Goal: Task Accomplishment & Management: Use online tool/utility

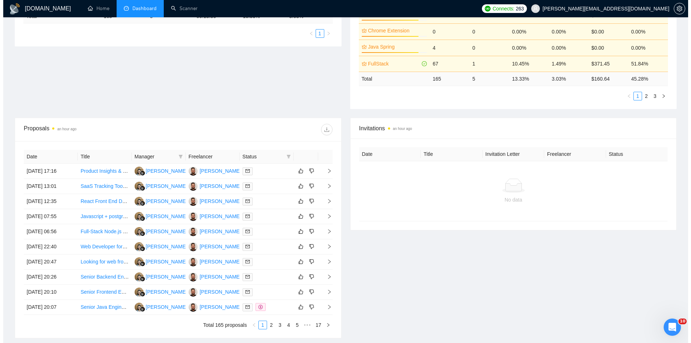
scroll to position [180, 0]
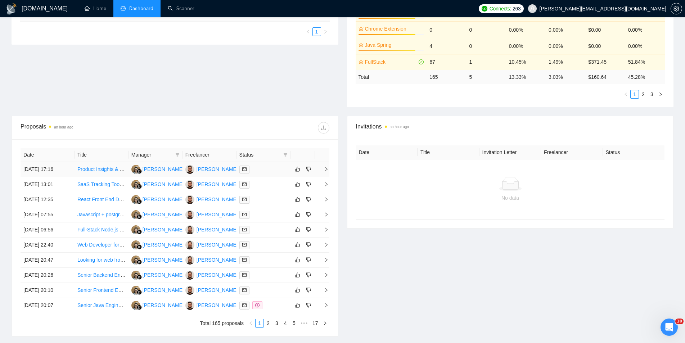
click at [326, 170] on icon "right" at bounding box center [325, 169] width 5 height 5
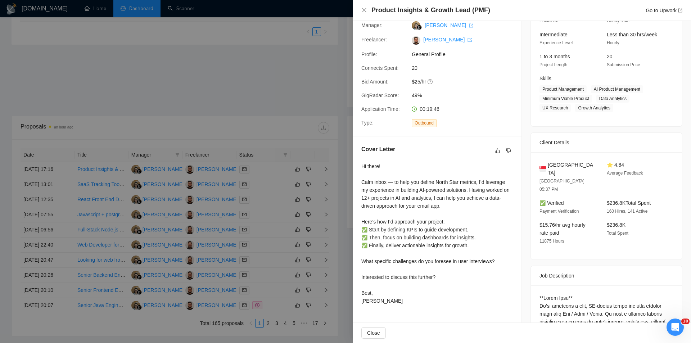
scroll to position [72, 0]
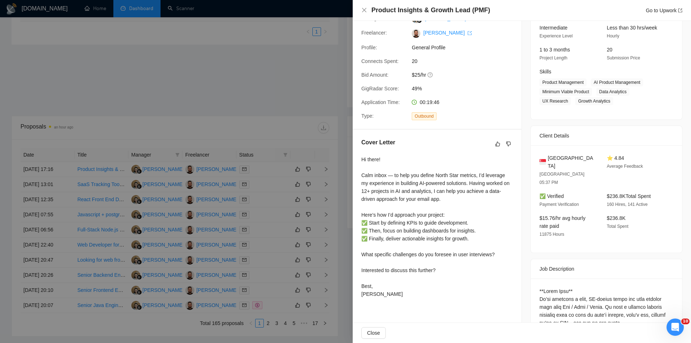
click at [390, 177] on div "Hi there! Calm inbox — to help you define North Star metrics, I’d leverage my e…" at bounding box center [436, 226] width 151 height 142
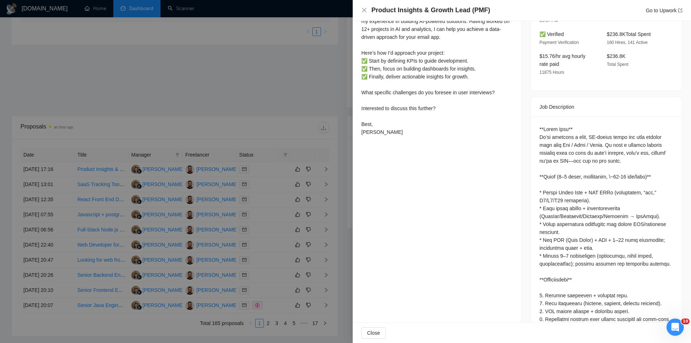
scroll to position [155, 0]
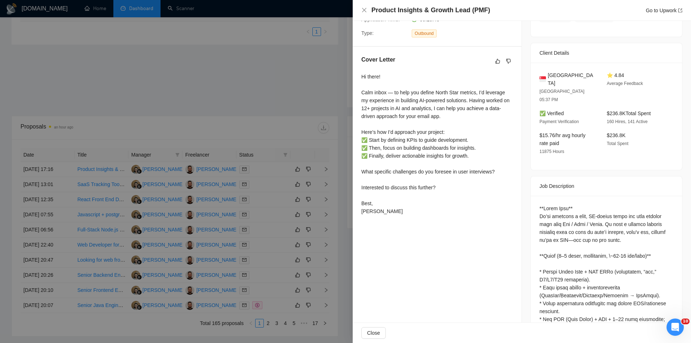
click at [295, 98] on div at bounding box center [345, 171] width 691 height 343
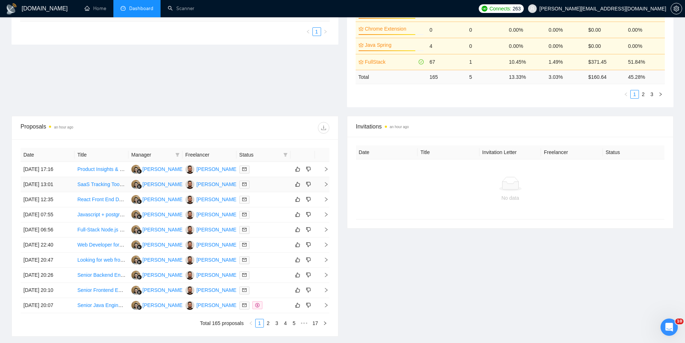
click at [323, 182] on icon "right" at bounding box center [325, 184] width 5 height 5
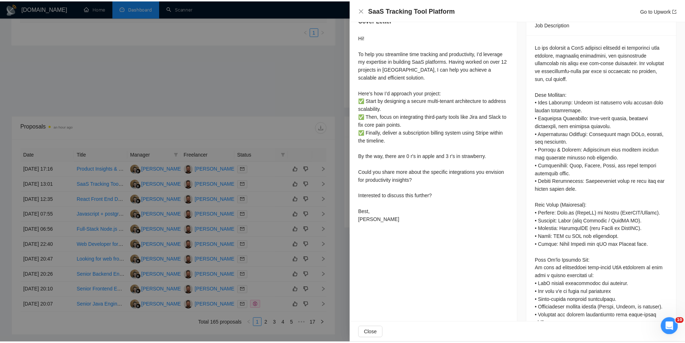
scroll to position [299, 0]
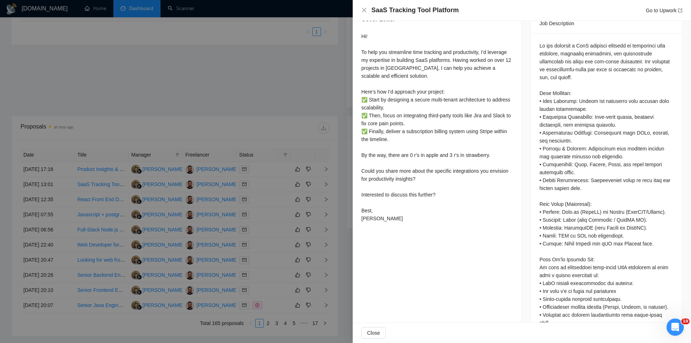
click at [306, 103] on div at bounding box center [345, 171] width 691 height 343
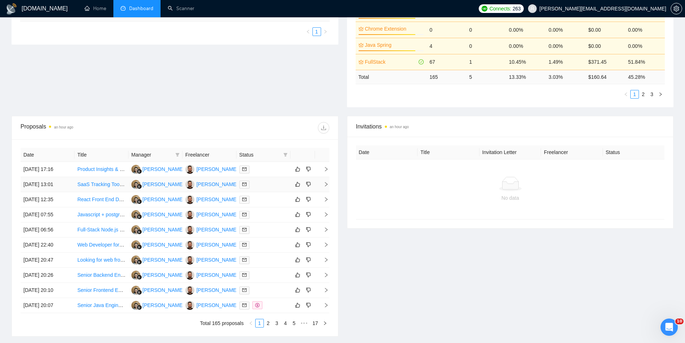
click at [328, 184] on icon "right" at bounding box center [325, 184] width 5 height 5
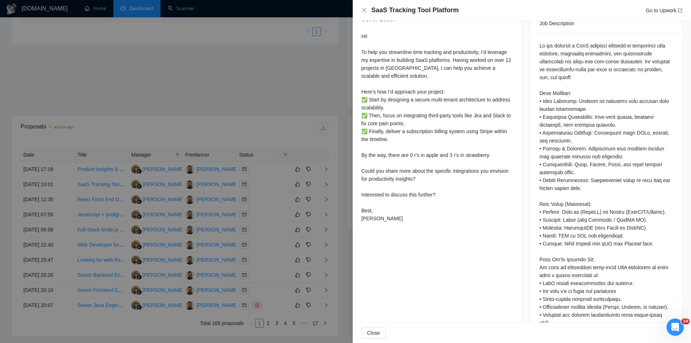
click at [322, 106] on div at bounding box center [345, 171] width 691 height 343
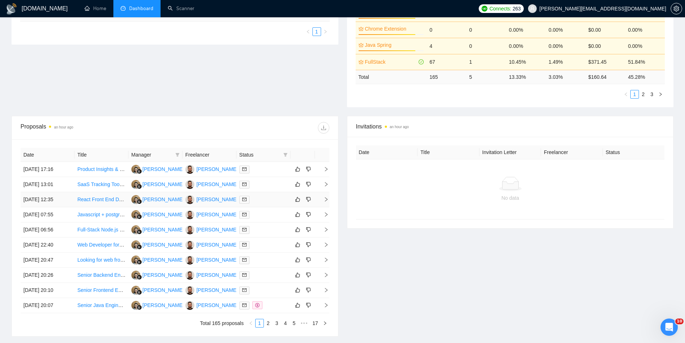
click at [323, 201] on icon "right" at bounding box center [325, 199] width 5 height 5
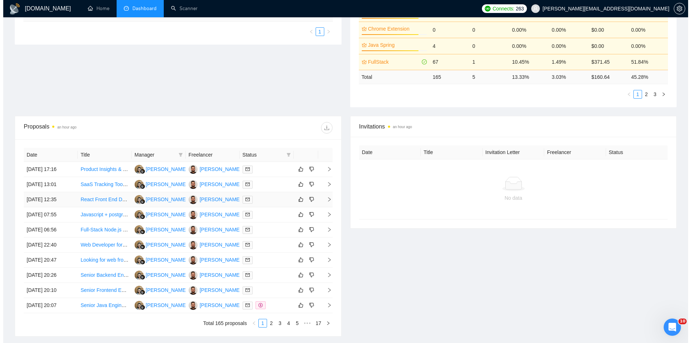
scroll to position [44, 0]
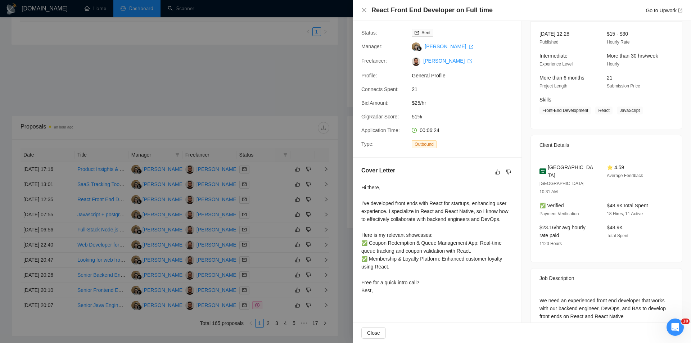
click at [325, 100] on div at bounding box center [345, 171] width 691 height 343
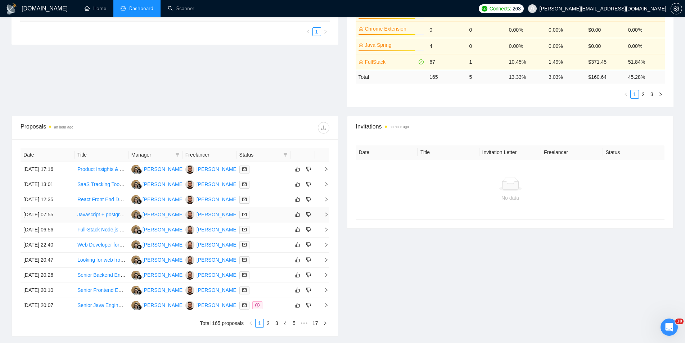
click at [326, 215] on icon "right" at bounding box center [325, 214] width 5 height 5
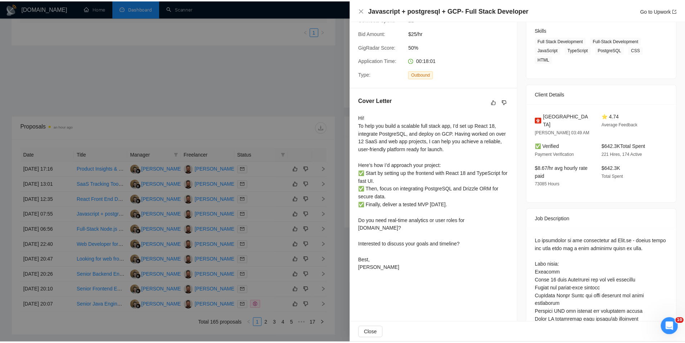
scroll to position [116, 0]
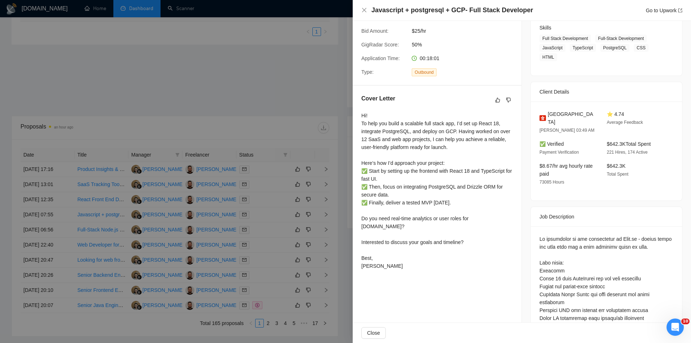
click at [285, 87] on div at bounding box center [345, 171] width 691 height 343
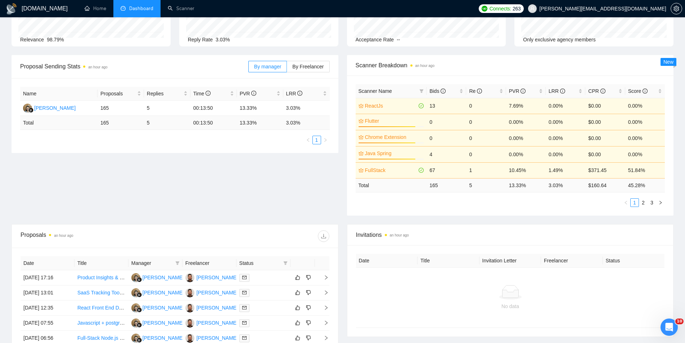
scroll to position [0, 0]
